Goal: Ask a question

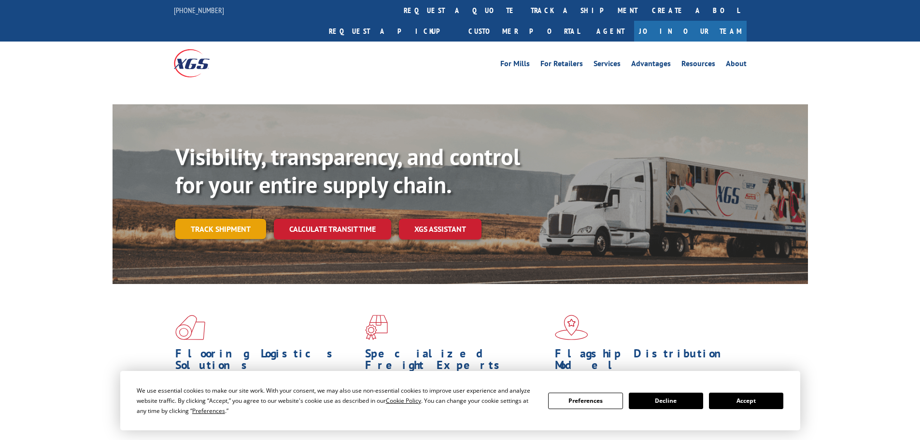
click at [232, 211] on div "Visibility, transparency, and control for your entire supply chain. Track shipm…" at bounding box center [491, 210] width 633 height 135
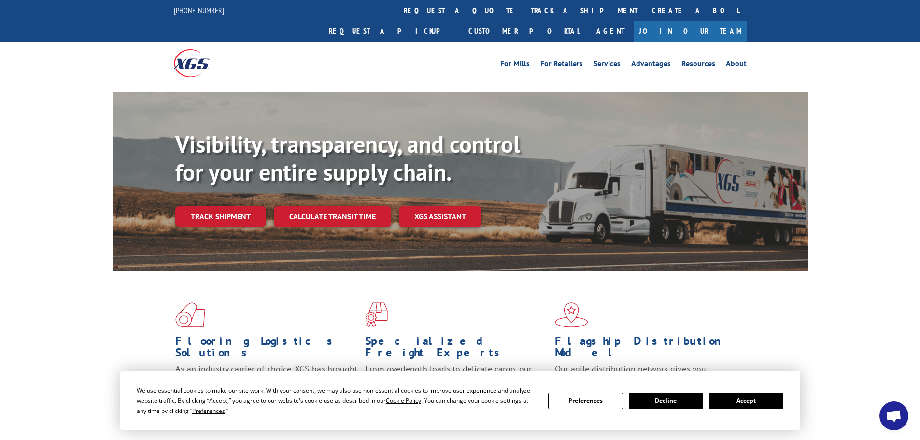
click at [746, 400] on button "Accept" at bounding box center [746, 401] width 74 height 16
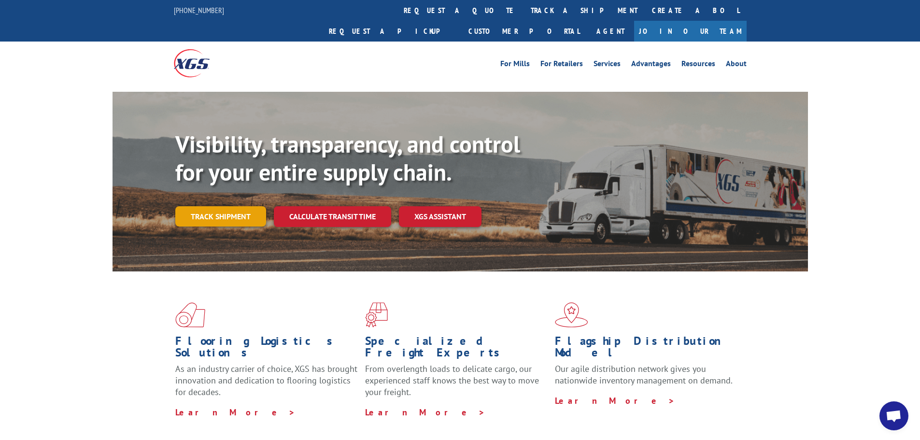
click at [224, 206] on link "Track shipment" at bounding box center [220, 216] width 91 height 20
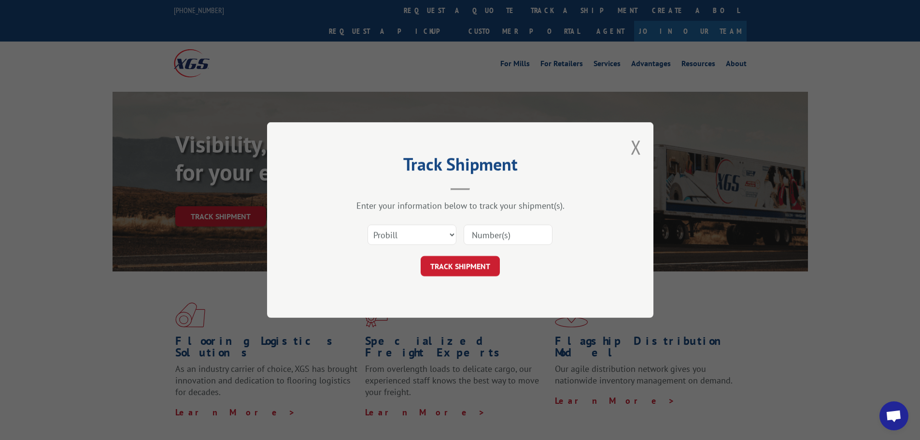
click at [525, 236] on input at bounding box center [508, 235] width 89 height 20
type input "17604543"
click at [475, 266] on button "TRACK SHIPMENT" at bounding box center [460, 266] width 79 height 20
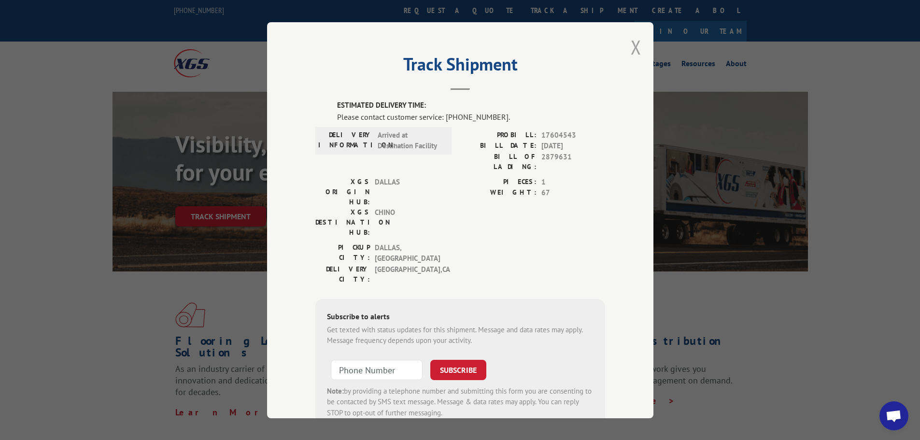
click at [634, 42] on button "Close modal" at bounding box center [636, 47] width 11 height 26
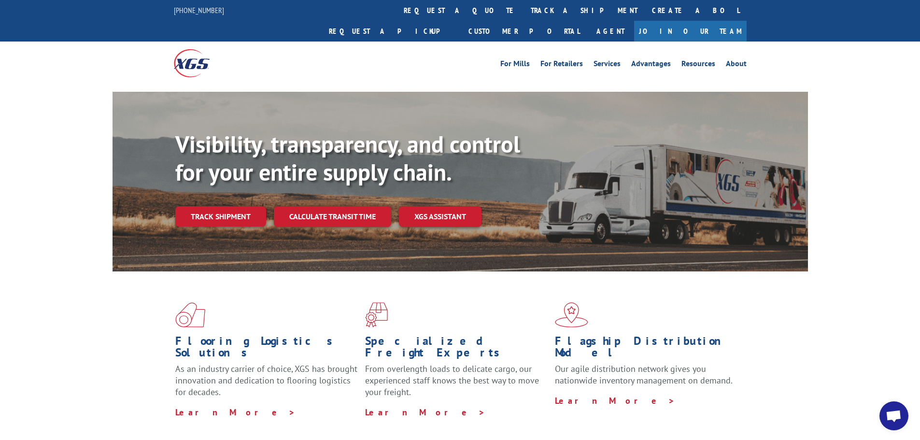
click at [911, 417] on div "Flooring Logistics Solutions As an industry carrier of choice, XGS has brought …" at bounding box center [460, 368] width 920 height 194
click at [898, 418] on span "Open chat" at bounding box center [894, 417] width 16 height 14
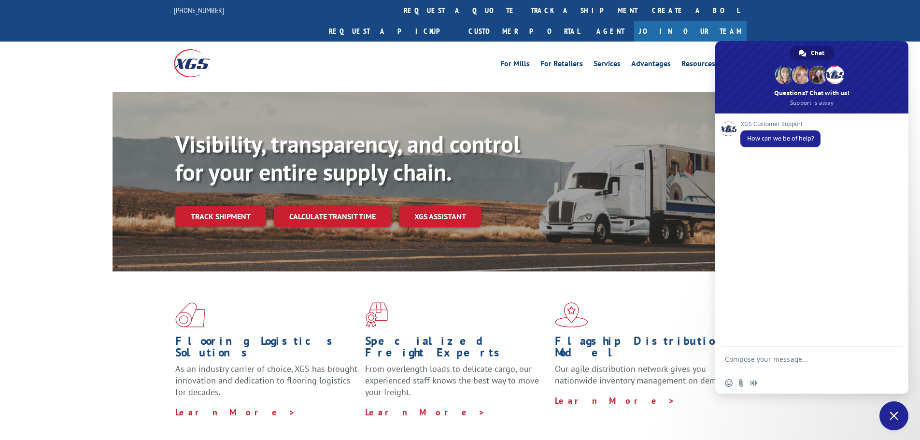
click at [761, 356] on textarea "Compose your message..." at bounding box center [801, 363] width 153 height 17
click at [861, 354] on textarea "checking when PRO # 17604543 will be arring to Home Depot Palm Spring store. Th…" at bounding box center [801, 359] width 153 height 26
drag, startPoint x: 854, startPoint y: 352, endPoint x: 866, endPoint y: 351, distance: 11.1
click at [866, 350] on textarea "checking when PRO # 17604543 will be arring to Home Depot Palm Spring store. Th…" at bounding box center [801, 359] width 153 height 26
click at [859, 351] on textarea "checking when PRO # 17604543 will be arring to Home Depot Palm Spring store. Th…" at bounding box center [801, 359] width 153 height 26
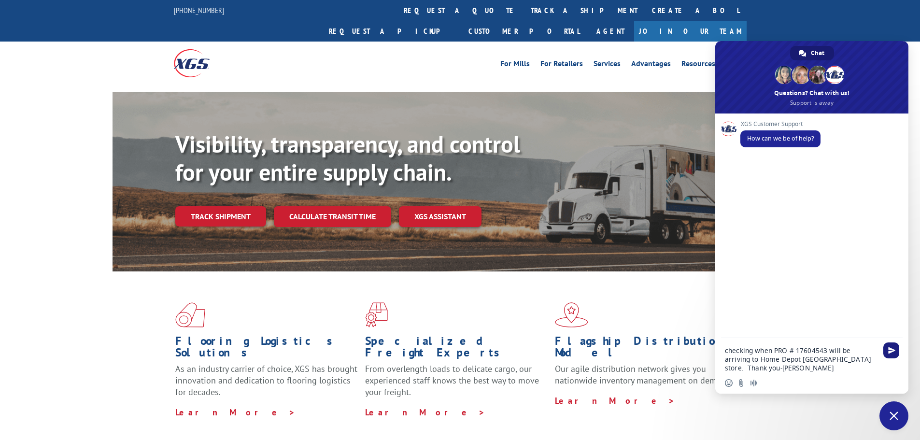
type textarea "checking when PRO # 17604543 will be arriving to Home Depot [GEOGRAPHIC_DATA] s…"
click at [894, 352] on span "Send" at bounding box center [891, 350] width 7 height 7
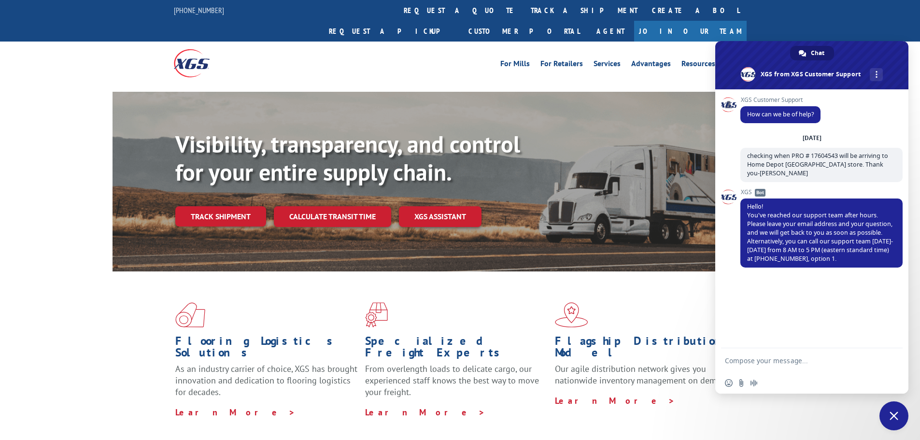
click at [813, 356] on textarea "Compose your message..." at bounding box center [801, 360] width 153 height 9
click at [817, 351] on textarea "looking to see when PRO # 17604543 will be delivered to Palm Springs HOme Depot…" at bounding box center [801, 355] width 153 height 35
type textarea "looking to see when PRO # 17604543 will be delivered to Palm Springs Home Depot…"
click at [891, 343] on span "Send" at bounding box center [891, 341] width 7 height 7
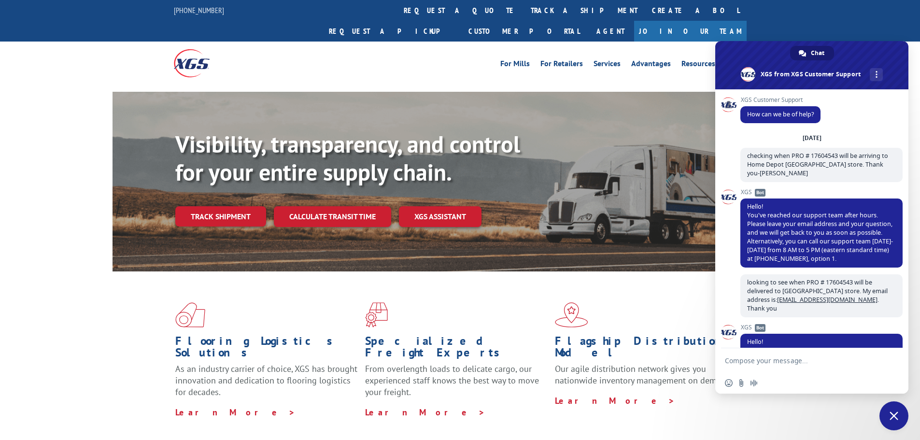
scroll to position [66, 0]
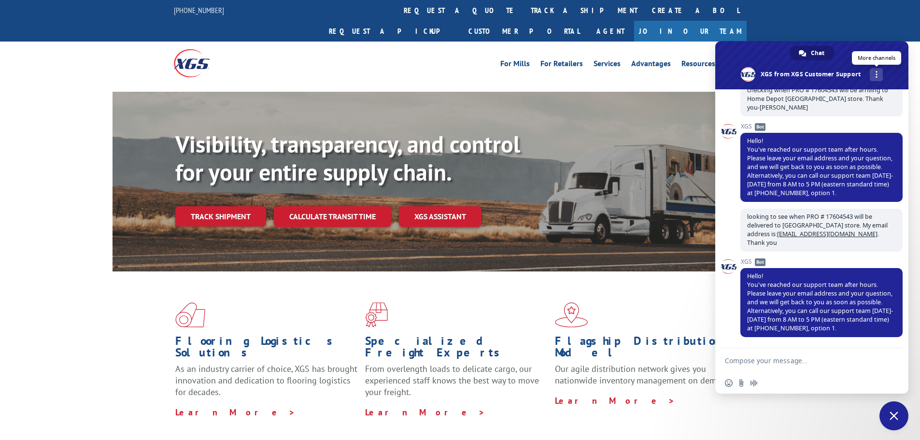
click at [879, 72] on div "More channels" at bounding box center [876, 74] width 13 height 13
click at [801, 97] on span "email" at bounding box center [803, 96] width 8 height 8
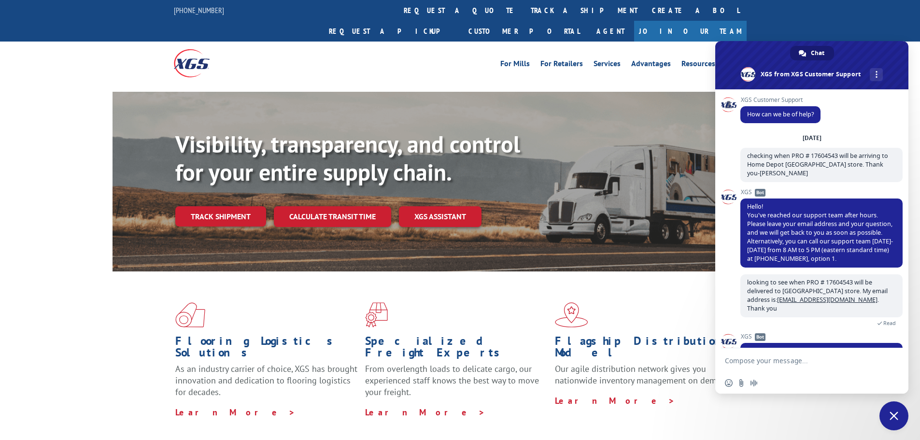
scroll to position [66, 0]
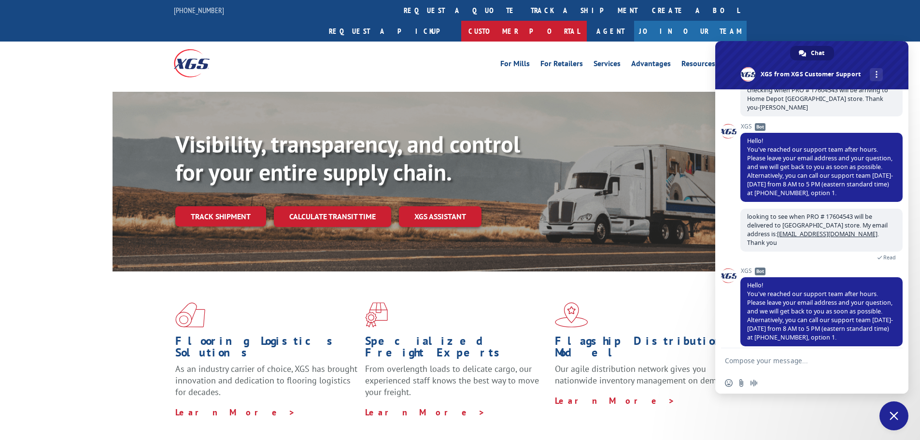
click at [587, 21] on link "Customer Portal" at bounding box center [524, 31] width 126 height 21
click at [893, 415] on span "Close chat" at bounding box center [894, 416] width 9 height 9
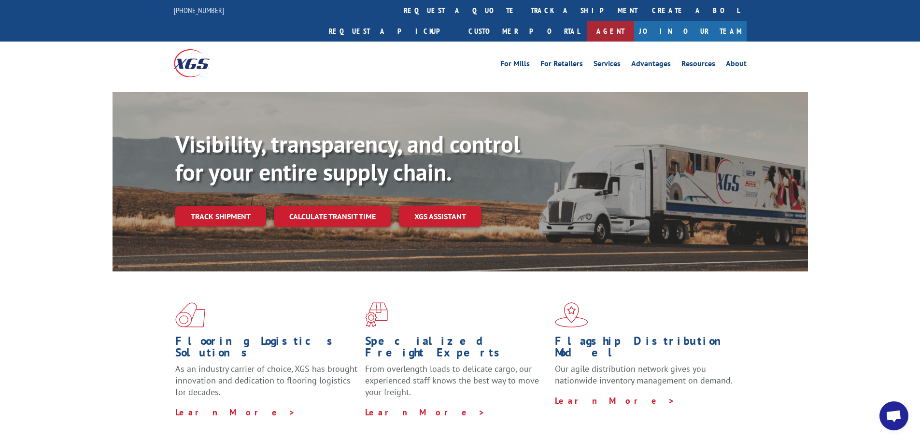
click at [634, 21] on link "Agent" at bounding box center [610, 31] width 47 height 21
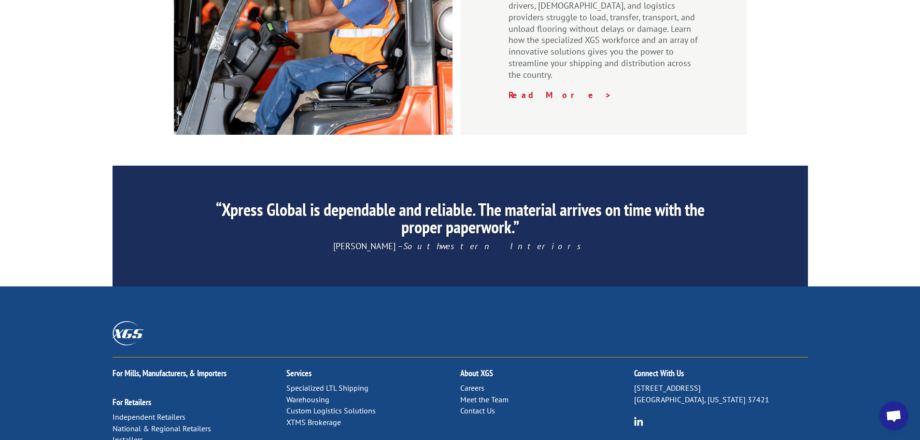
scroll to position [1472, 0]
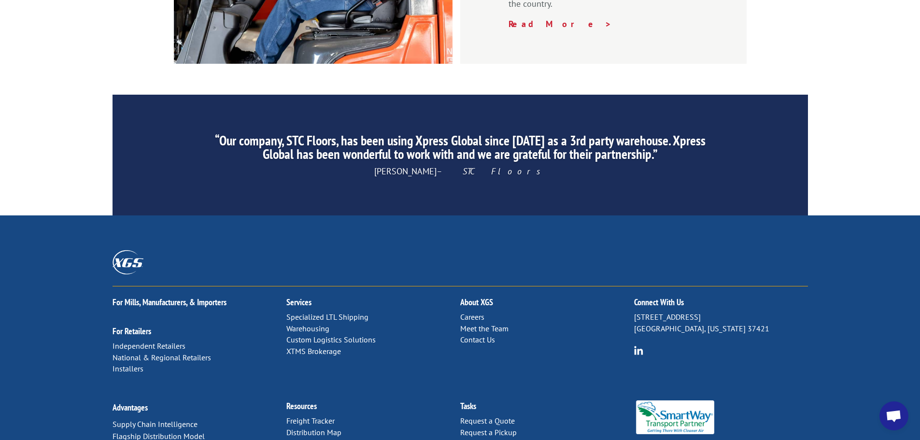
click at [473, 335] on link "Contact Us" at bounding box center [477, 340] width 35 height 10
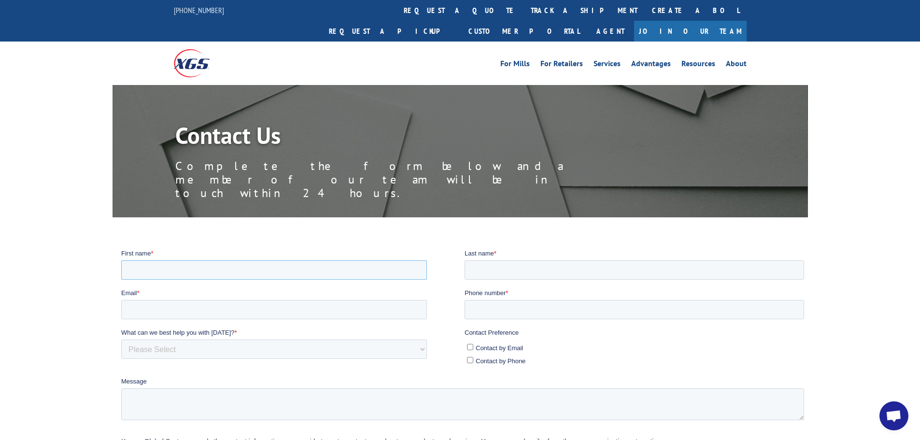
click at [202, 272] on input "First name *" at bounding box center [274, 269] width 306 height 19
type input "[PERSON_NAME]"
click at [565, 268] on input "Last name *" at bounding box center [634, 269] width 340 height 19
type input "[PERSON_NAME]"
click at [195, 309] on input "Email *" at bounding box center [274, 308] width 306 height 19
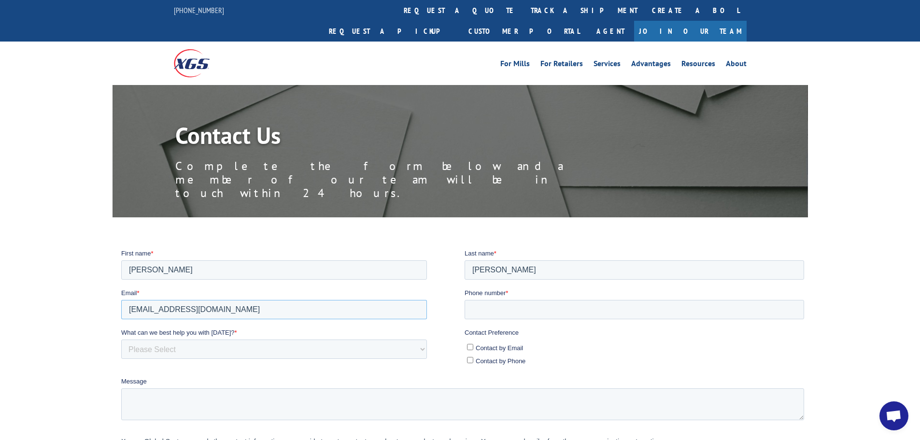
type input "[EMAIL_ADDRESS][DOMAIN_NAME]"
click at [510, 309] on input "Phone number *" at bounding box center [634, 308] width 340 height 19
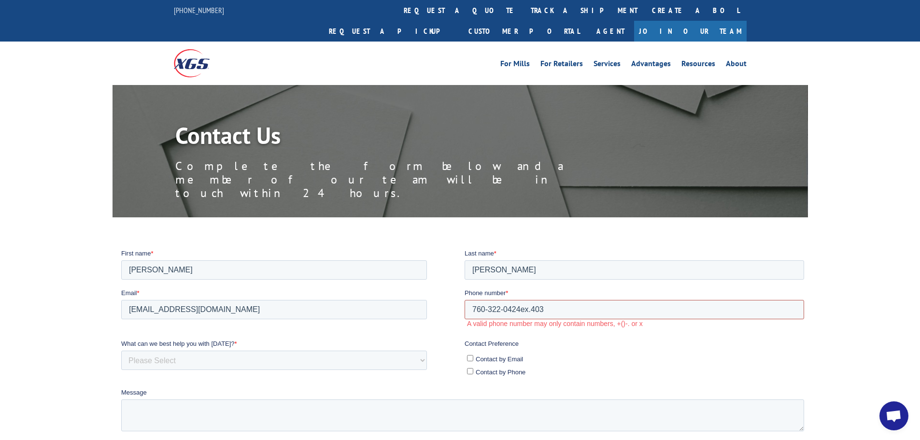
click at [521, 308] on input "760-322-0424ex.403" at bounding box center [634, 308] width 340 height 19
click at [520, 306] on input "760-322-0424ex.403" at bounding box center [634, 308] width 340 height 19
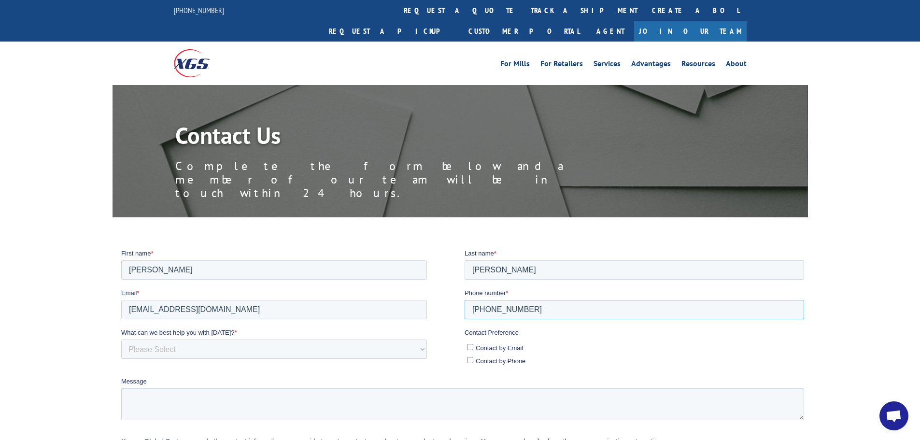
type input "[PHONE_NUMBER]"
click at [212, 346] on select "Please Select Quoting, Opening New Account, or New Business Opportunity Shipmen…" at bounding box center [274, 348] width 306 height 19
select select "Customer Service"
click at [121, 339] on select "Please Select Quoting, Opening New Account, or New Business Opportunity Shipmen…" at bounding box center [274, 348] width 306 height 19
click at [470, 346] on input "Contact by Email" at bounding box center [470, 346] width 6 height 6
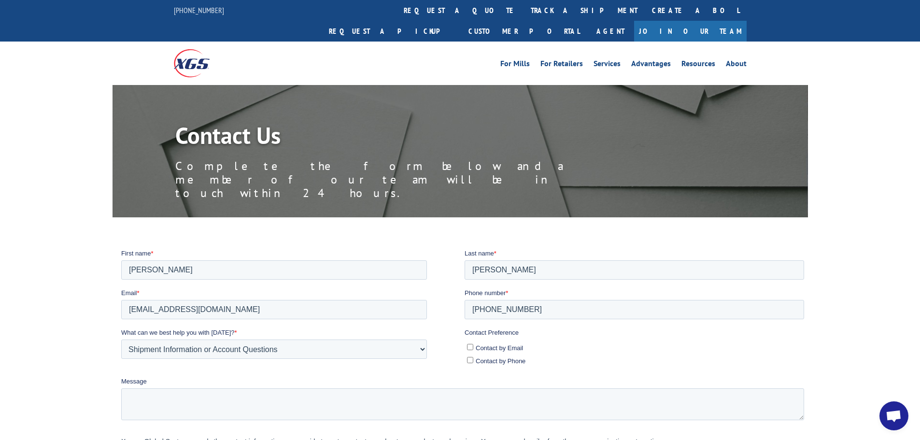
checkbox input "true"
click at [262, 406] on textarea "Message" at bounding box center [462, 404] width 683 height 32
click at [469, 396] on textarea "Hi! Checking on PRO # 17604543. Checking to see when it will be arriving to my …" at bounding box center [462, 404] width 683 height 32
click at [549, 400] on textarea "Hi! Checking on PRO # 17604543. Checking to see when it will be arriving to my …" at bounding box center [462, 404] width 683 height 32
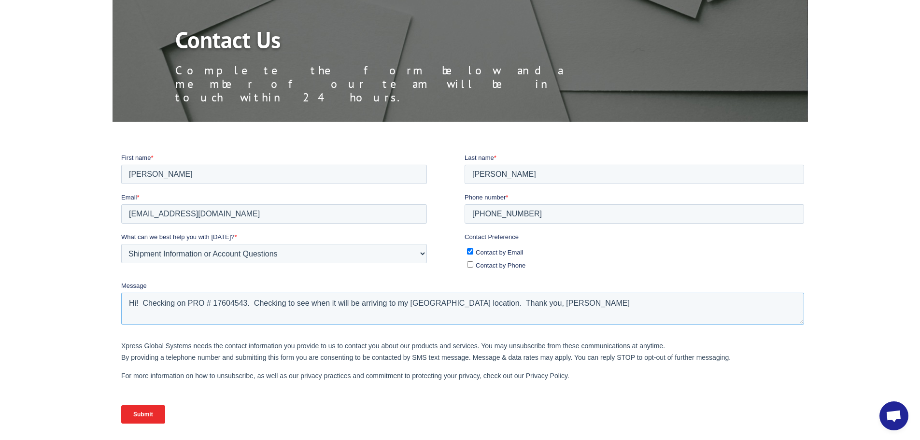
scroll to position [97, 0]
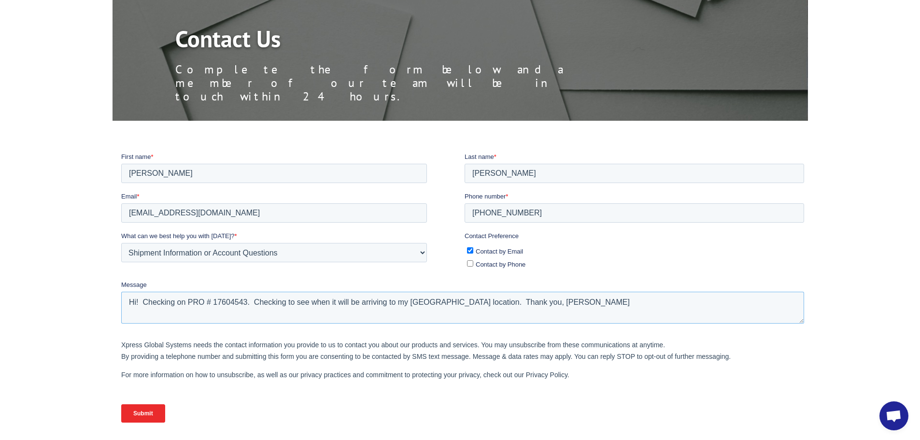
type textarea "Hi! Checking on PRO # 17604543. Checking to see when it will be arriving to my …"
click at [156, 412] on input "Submit" at bounding box center [143, 413] width 44 height 18
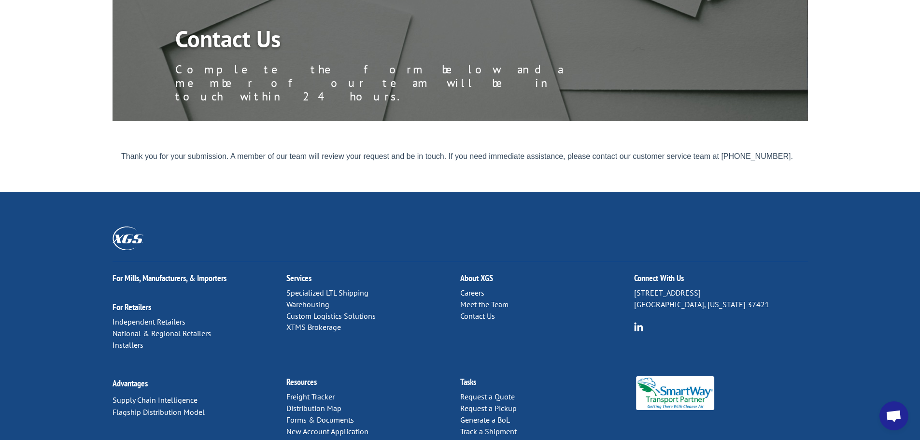
scroll to position [48, 0]
